Goal: Task Accomplishment & Management: Manage account settings

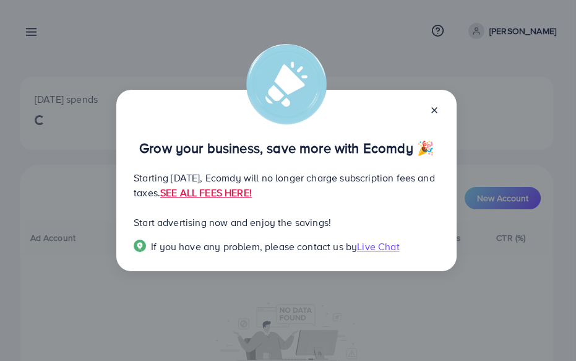
click at [437, 108] on line at bounding box center [434, 110] width 5 height 5
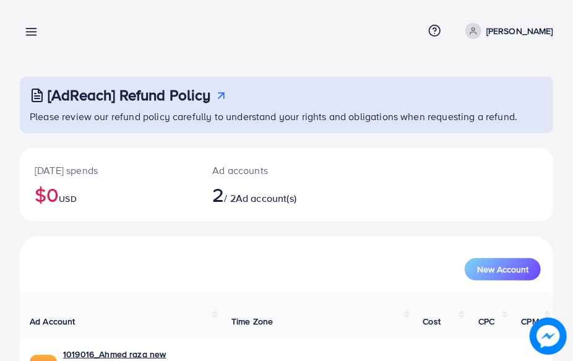
click at [27, 29] on line at bounding box center [32, 29] width 10 height 0
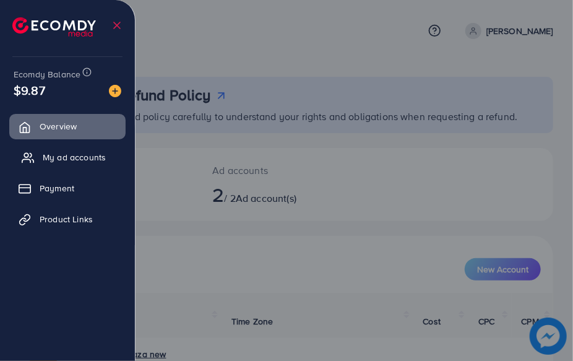
click at [69, 150] on link "My ad accounts" at bounding box center [67, 157] width 116 height 25
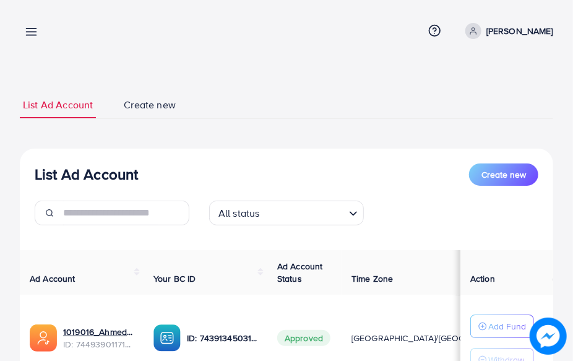
click at [37, 29] on icon at bounding box center [31, 31] width 13 height 13
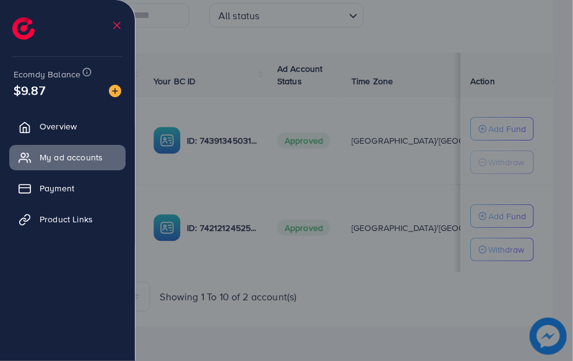
scroll to position [199, 0]
click at [347, 180] on div at bounding box center [286, 216] width 573 height 433
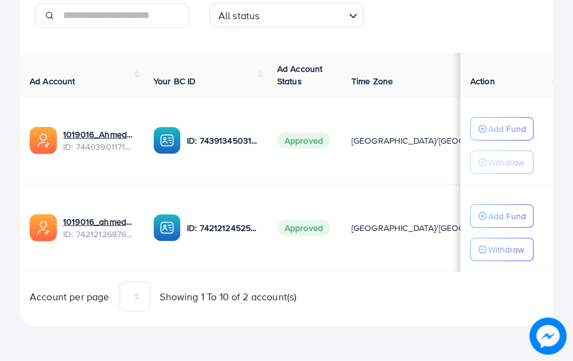
click at [362, 229] on span "[GEOGRAPHIC_DATA]/[GEOGRAPHIC_DATA]" at bounding box center [438, 228] width 172 height 12
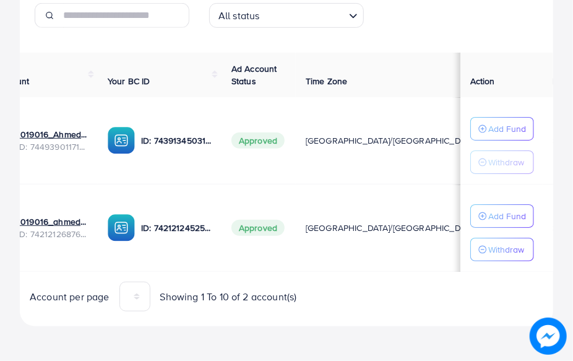
scroll to position [0, 57]
